Goal: Information Seeking & Learning: Find specific fact

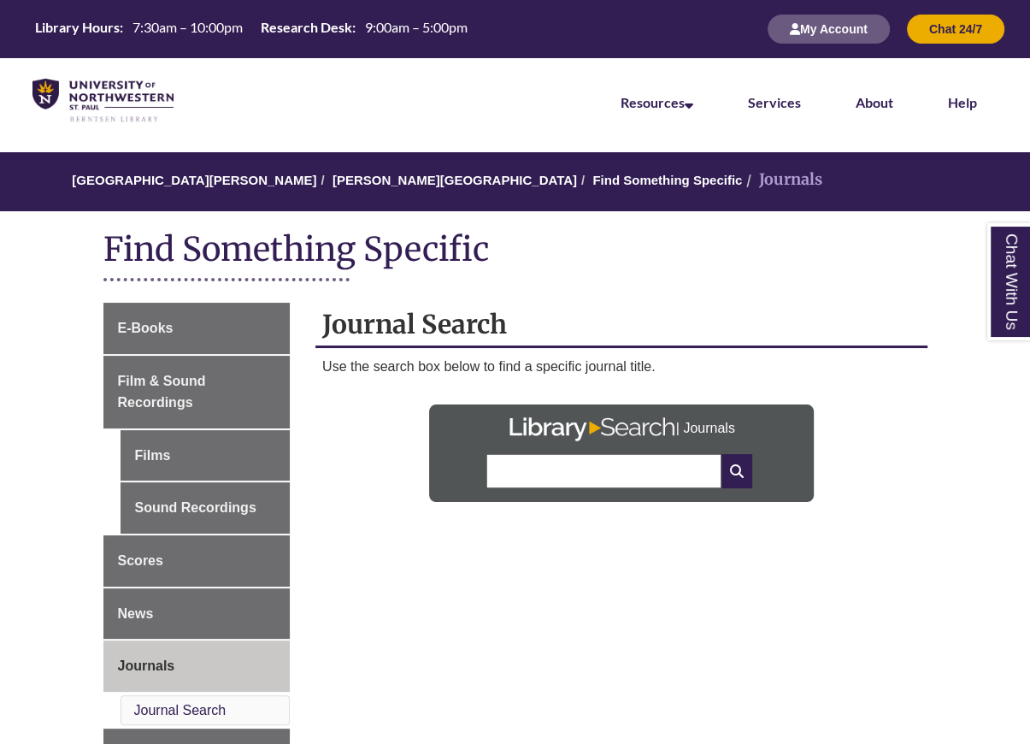
drag, startPoint x: 545, startPoint y: 457, endPoint x: 545, endPoint y: 468, distance: 11.1
click at [545, 457] on input "text" at bounding box center [603, 471] width 234 height 34
paste input "**********"
type input "**********"
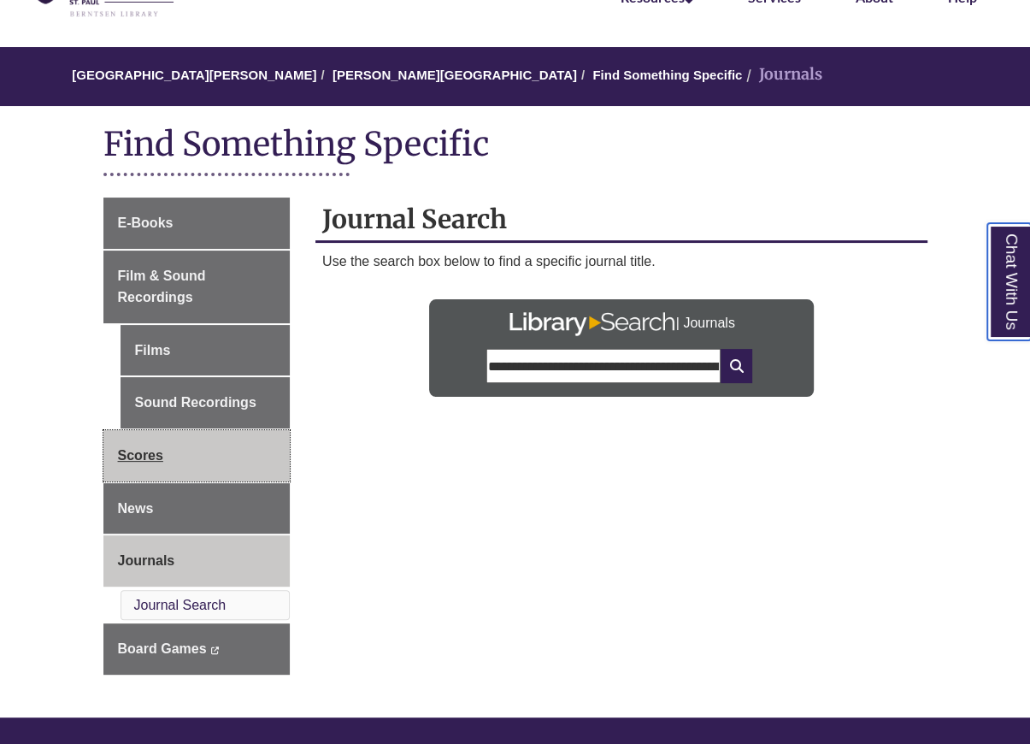
scroll to position [0, 0]
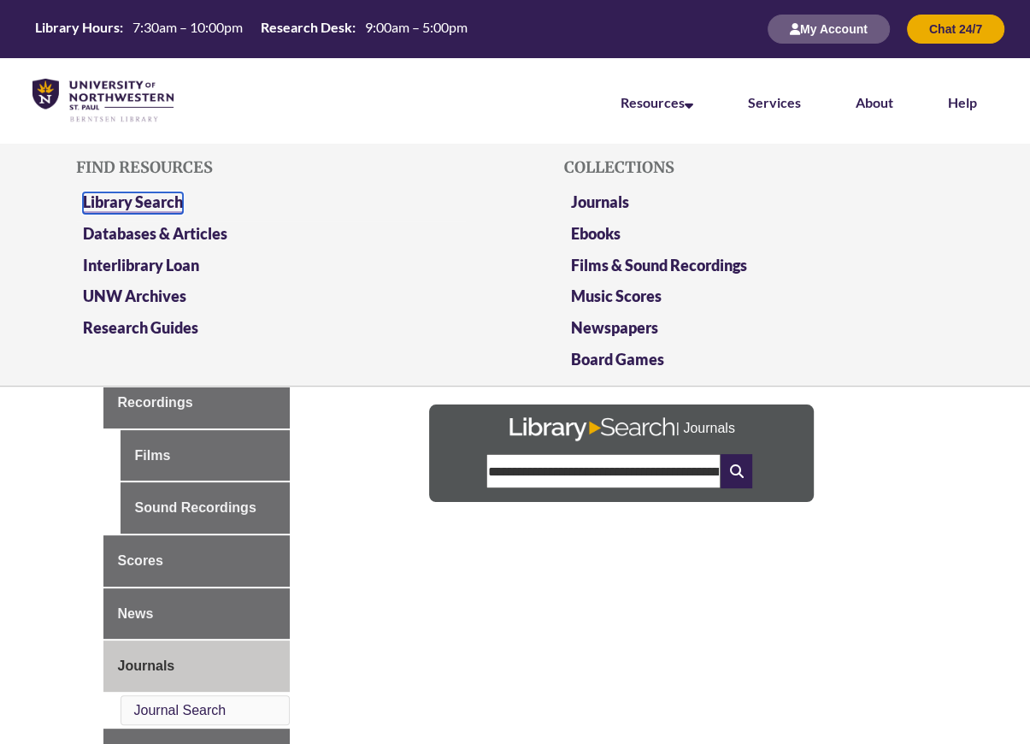
click at [126, 204] on link "Library Search" at bounding box center [133, 202] width 100 height 21
click at [107, 239] on link "Databases & Articles" at bounding box center [155, 234] width 144 height 21
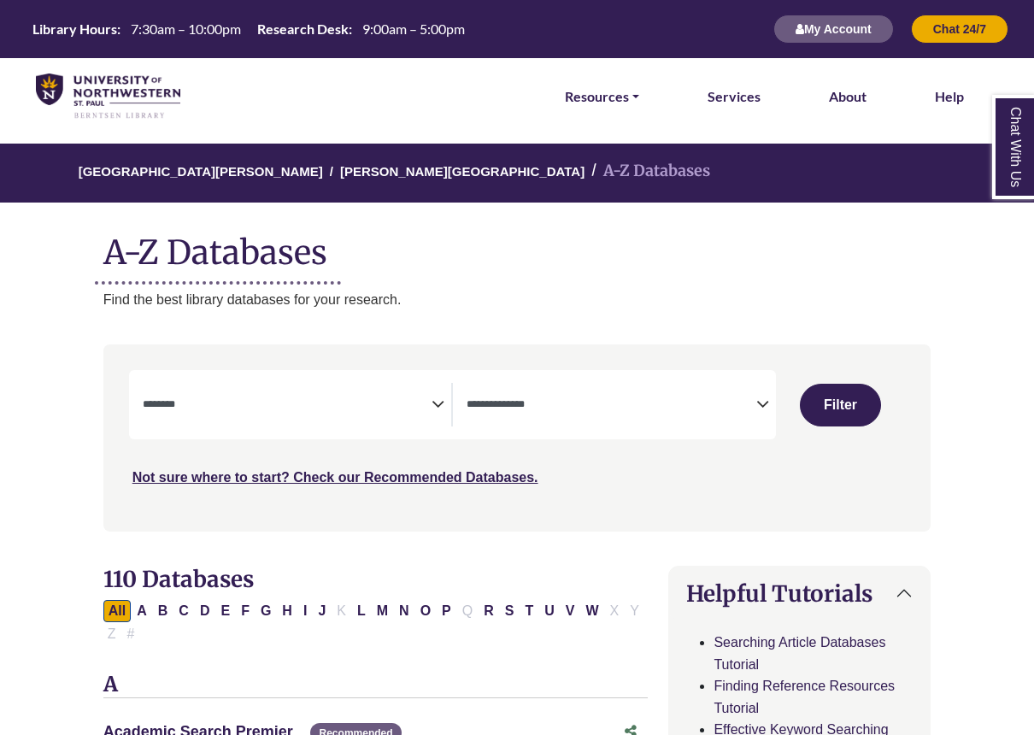
select select "Database Subject Filter"
select select "Database Types Filter"
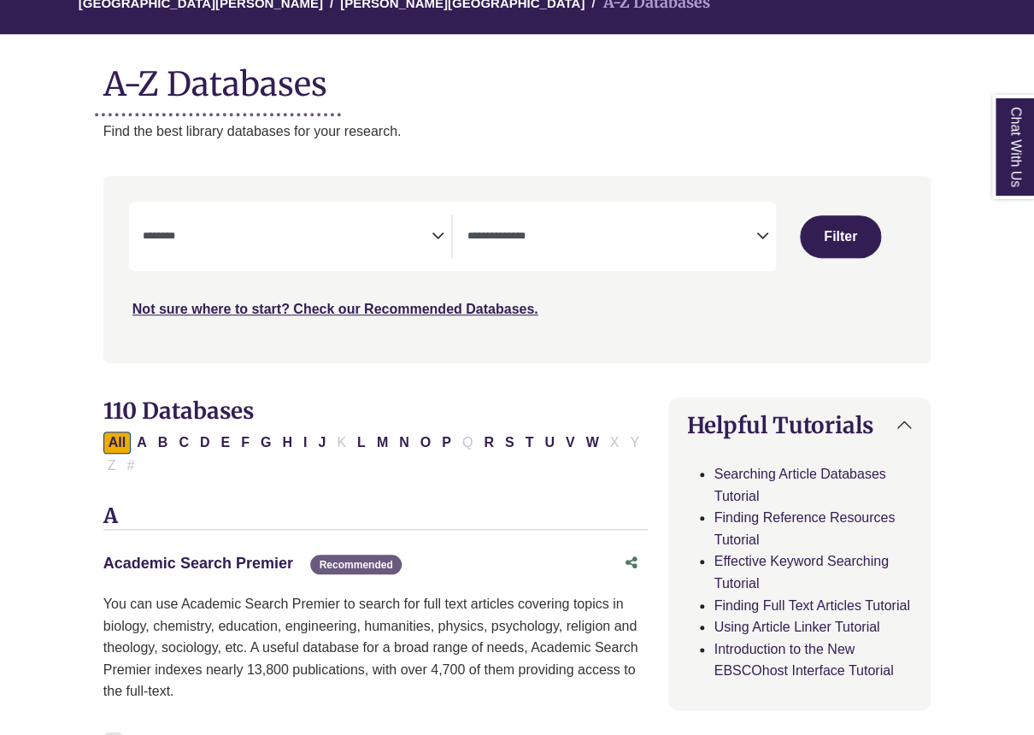
scroll to position [169, 0]
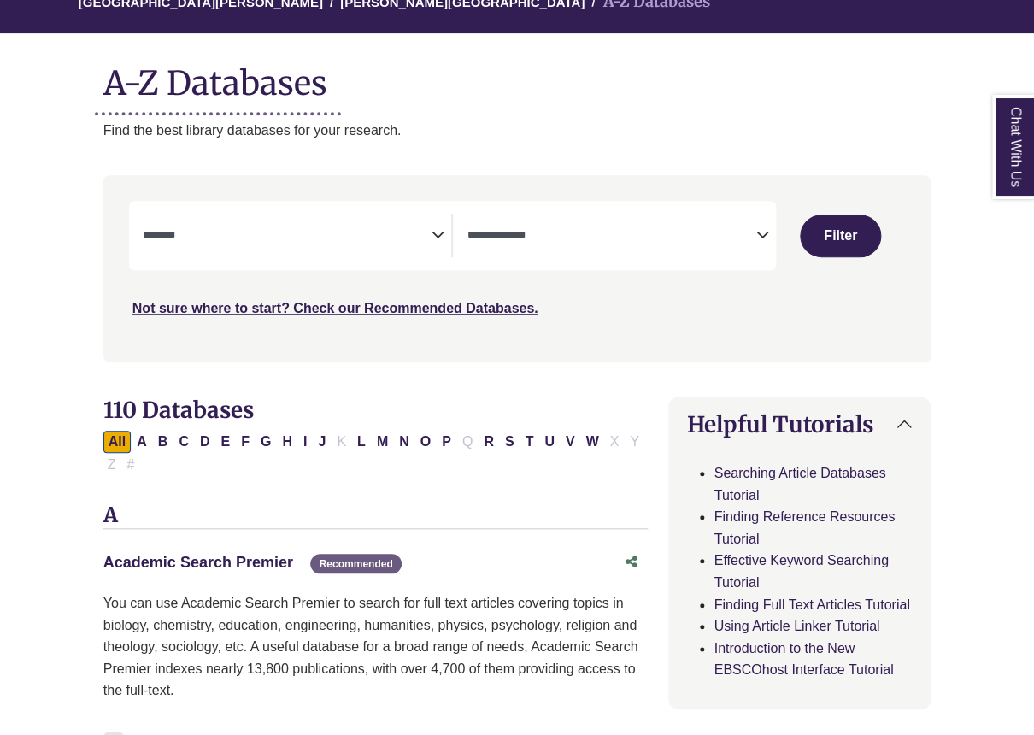
click at [239, 557] on link "Academic Search Premier This link opens in a new window" at bounding box center [198, 562] width 190 height 17
